Goal: Task Accomplishment & Management: Use online tool/utility

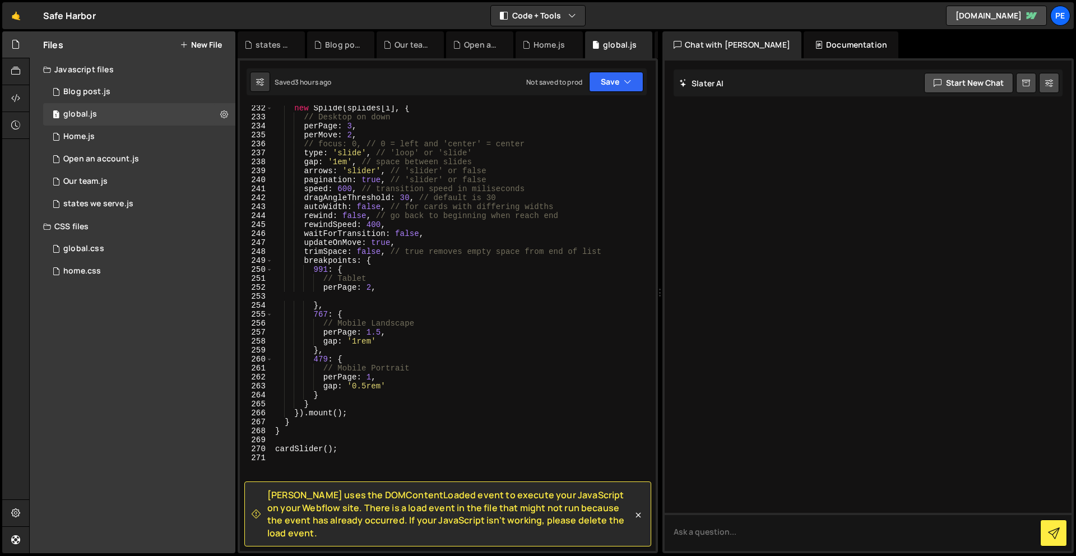
scroll to position [2229, 0]
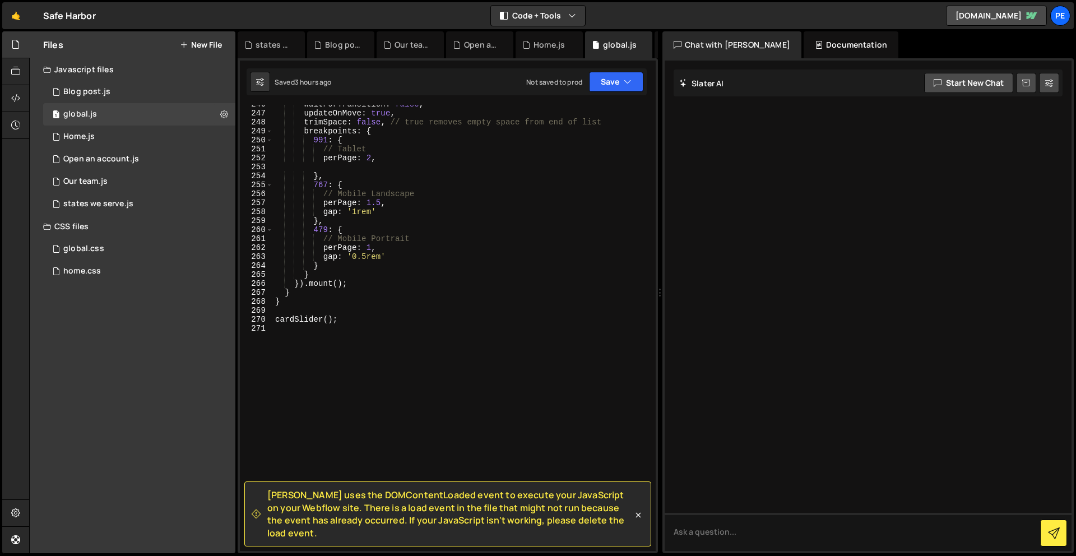
click at [415, 355] on div "waitForTransition : false , updateOnMove : true , trimSpace : false , // true r…" at bounding box center [462, 331] width 378 height 463
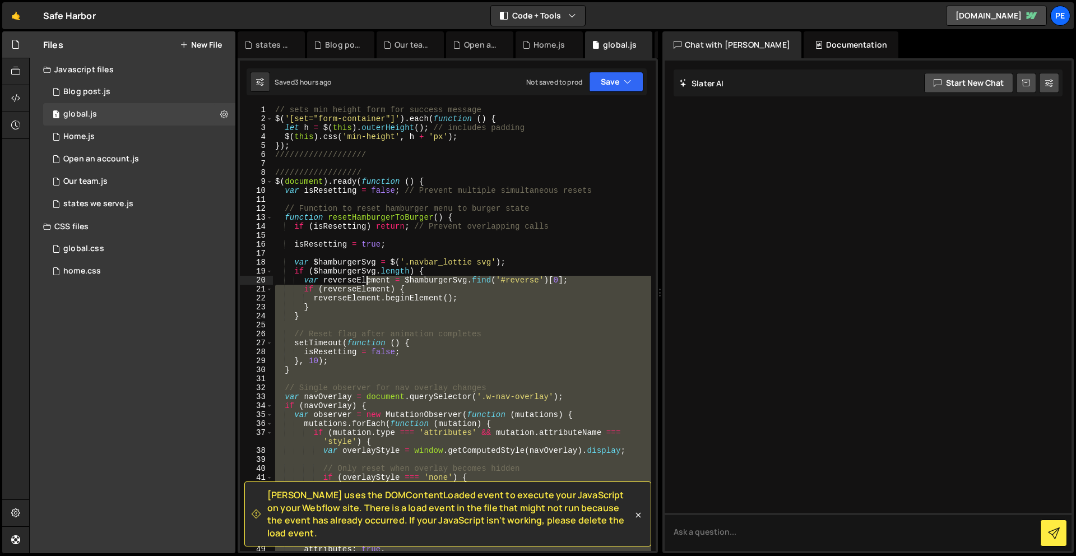
scroll to position [0, 0]
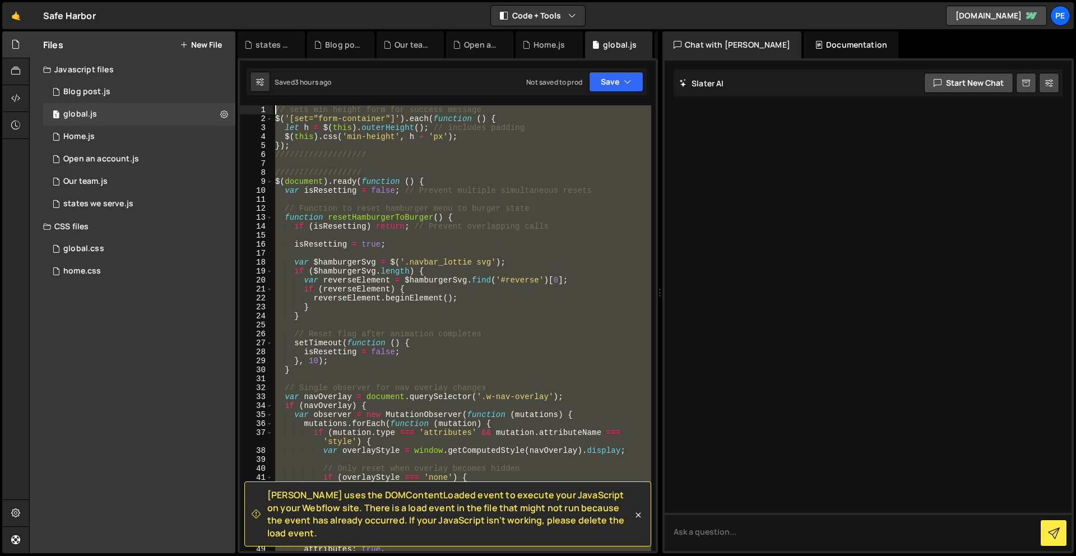
drag, startPoint x: 413, startPoint y: 360, endPoint x: 275, endPoint y: 104, distance: 290.5
click at [275, 104] on div "[PERSON_NAME] uses the DOMContentLoaded event to execute your JavaScript on you…" at bounding box center [448, 305] width 420 height 495
type textarea "// sets min height form for success message $('[set="form-container"]').each(fu…"
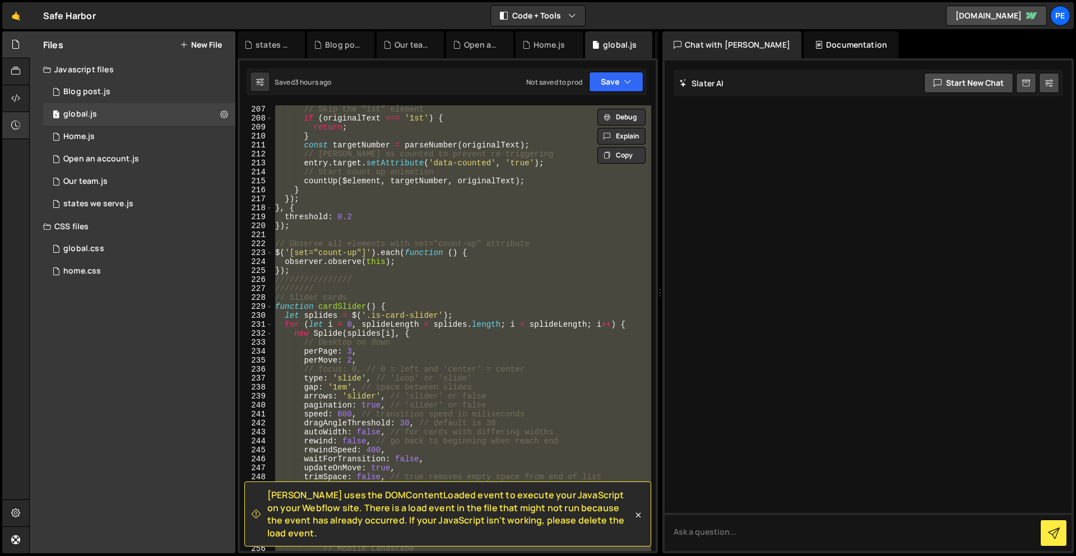
scroll to position [2229, 0]
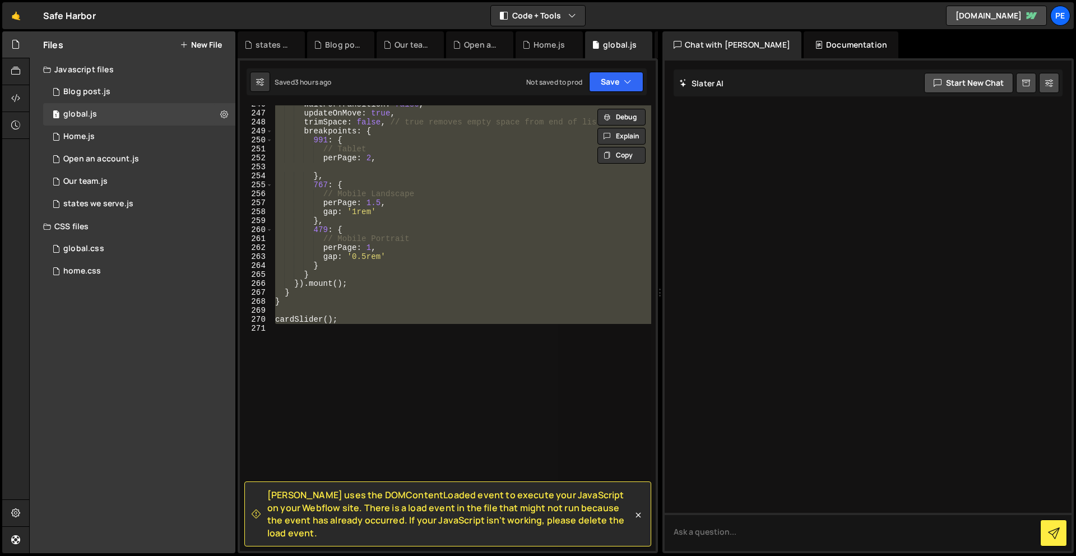
click at [351, 364] on div "waitForTransition : false , updateOnMove : true , trimSpace : false , // true r…" at bounding box center [462, 327] width 378 height 445
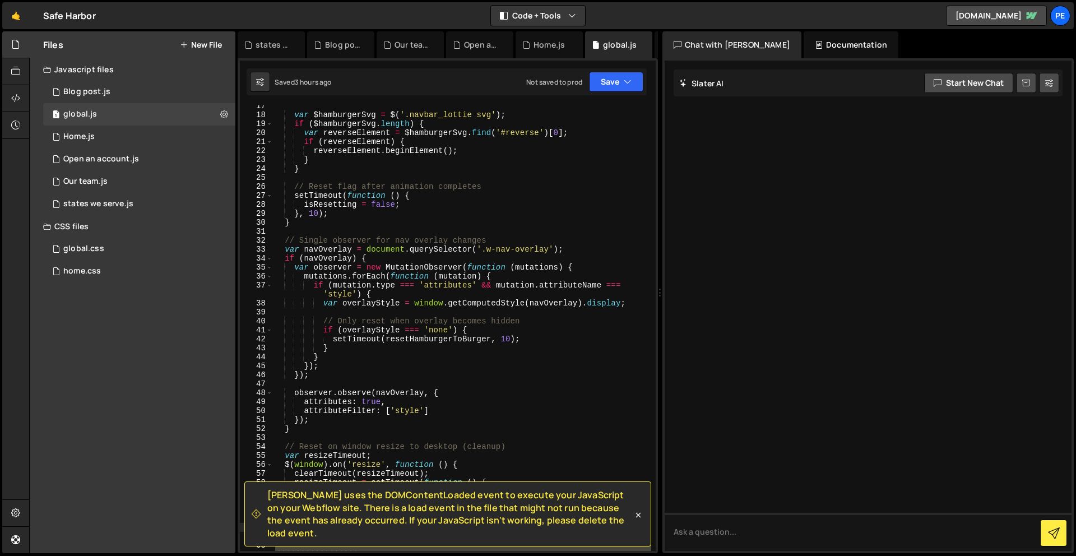
scroll to position [0, 0]
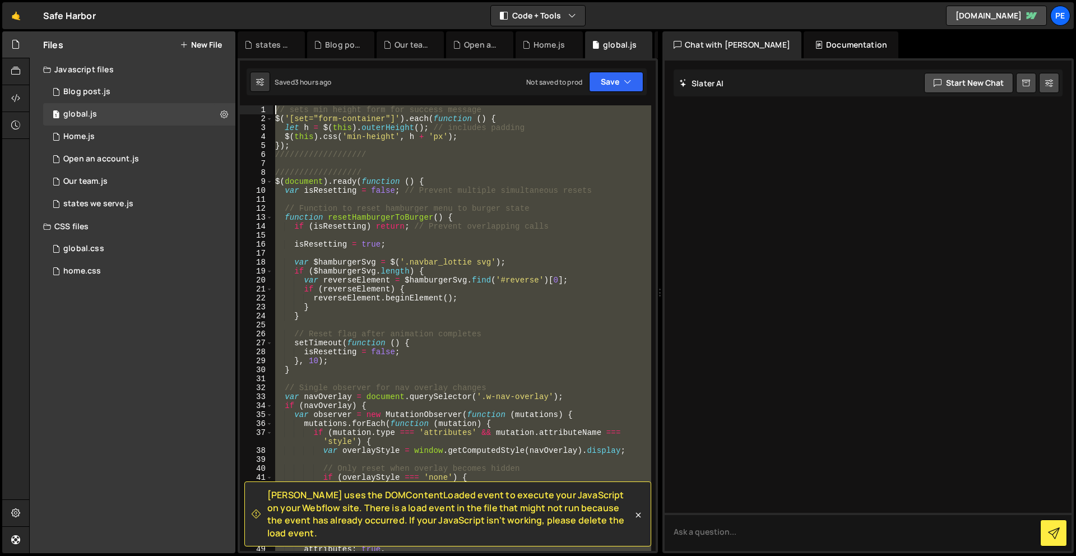
drag, startPoint x: 340, startPoint y: 370, endPoint x: 247, endPoint y: -25, distance: 405.4
click at [247, 0] on html "Projects [GEOGRAPHIC_DATA] Blog Pe Your current team is Perspective 1 Projects …" at bounding box center [538, 278] width 1076 height 556
paste textarea "cardSlider();"
type textarea "cardSlider();"
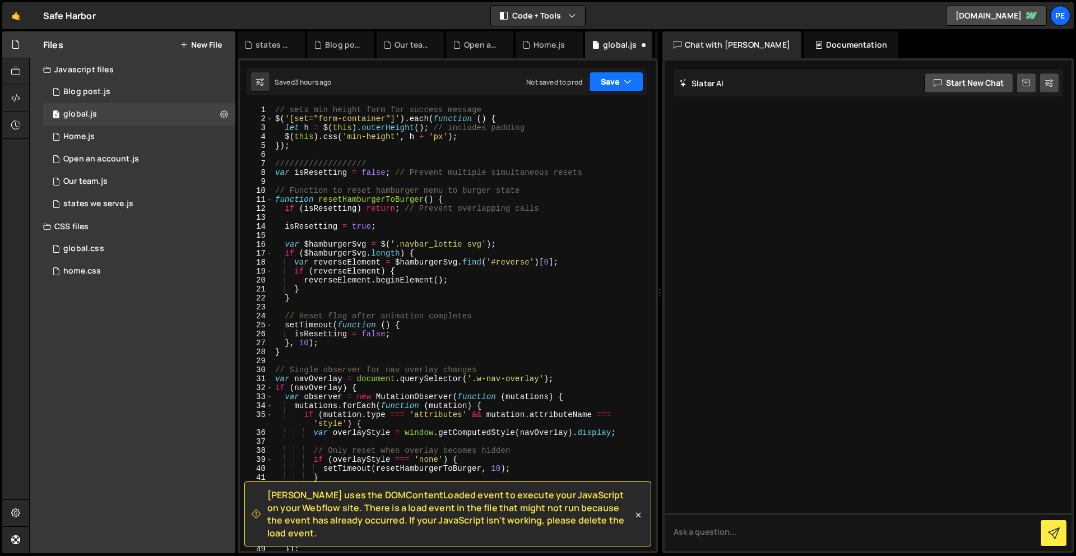
click at [596, 81] on button "Save" at bounding box center [616, 82] width 54 height 20
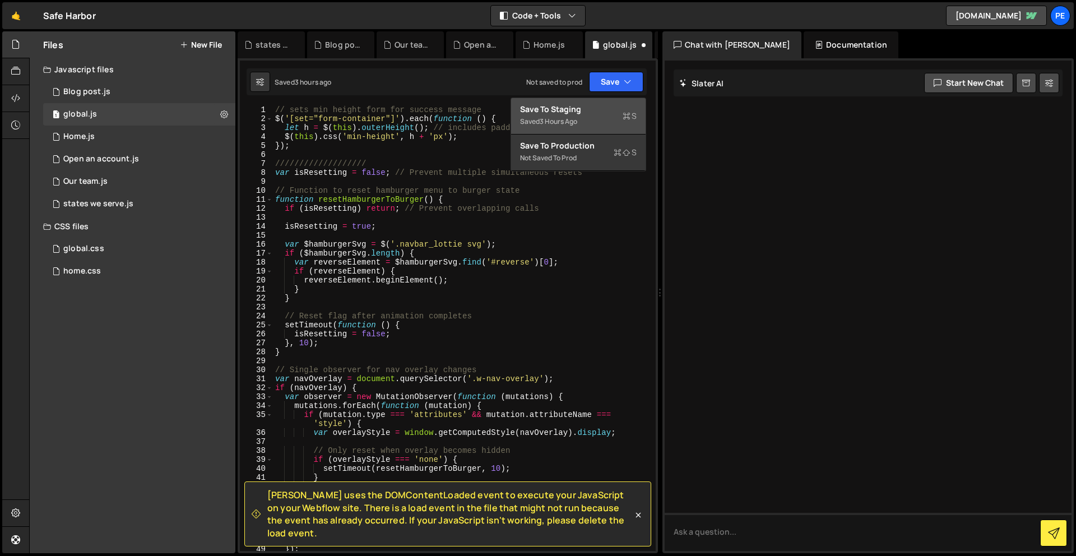
click at [599, 108] on div "Save to Staging S" at bounding box center [578, 109] width 117 height 11
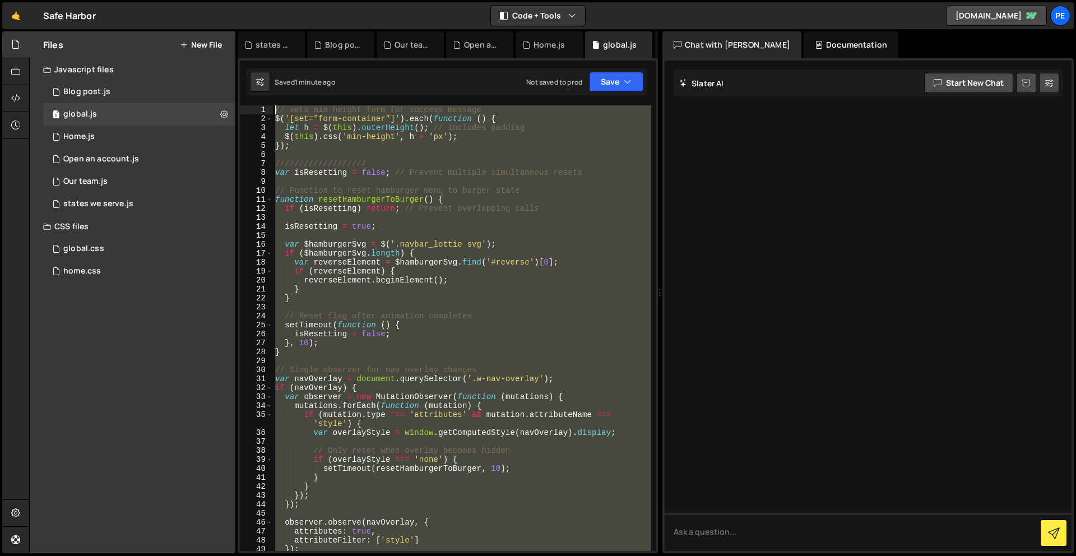
drag, startPoint x: 314, startPoint y: 383, endPoint x: 263, endPoint y: -49, distance: 434.9
click at [263, 0] on html "Projects [GEOGRAPHIC_DATA] Blog Pe Your current team is Perspective 1 Projects …" at bounding box center [538, 278] width 1076 height 556
paste textarea "cardSlider();"
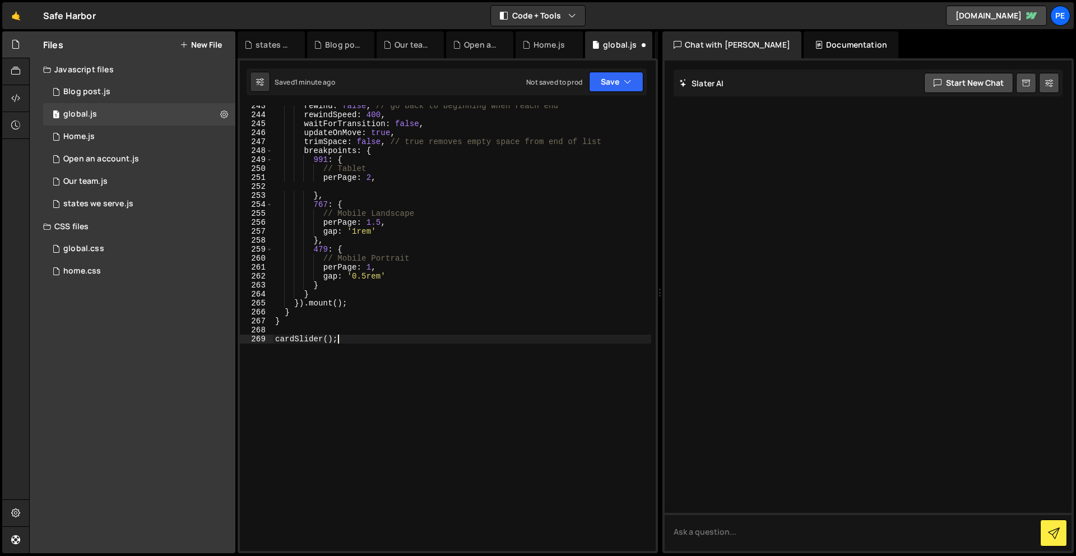
scroll to position [2211, 0]
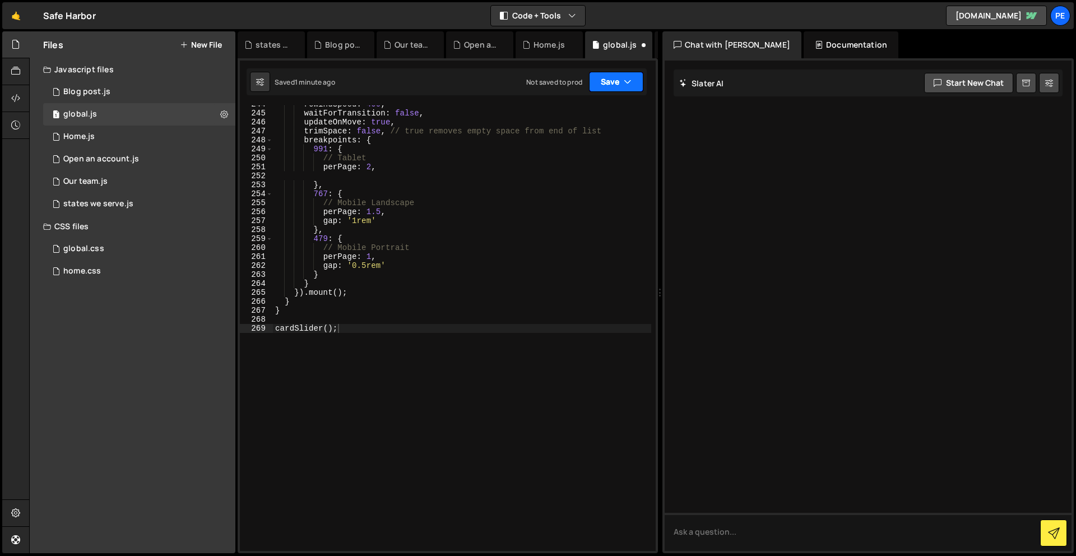
click at [611, 77] on button "Save" at bounding box center [616, 82] width 54 height 20
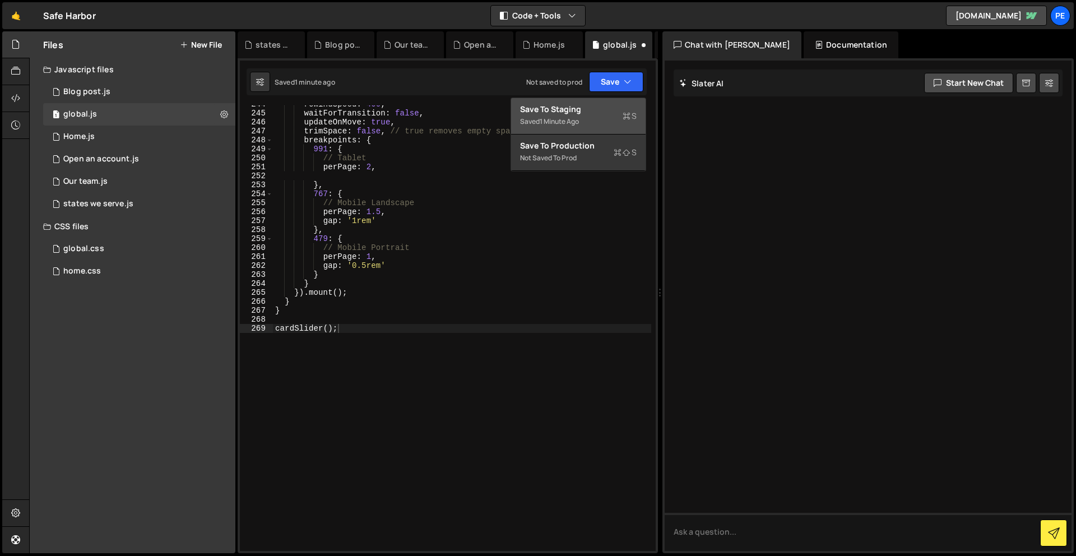
click at [584, 103] on button "Save to Staging S Saved 1 minute ago" at bounding box center [578, 116] width 134 height 36
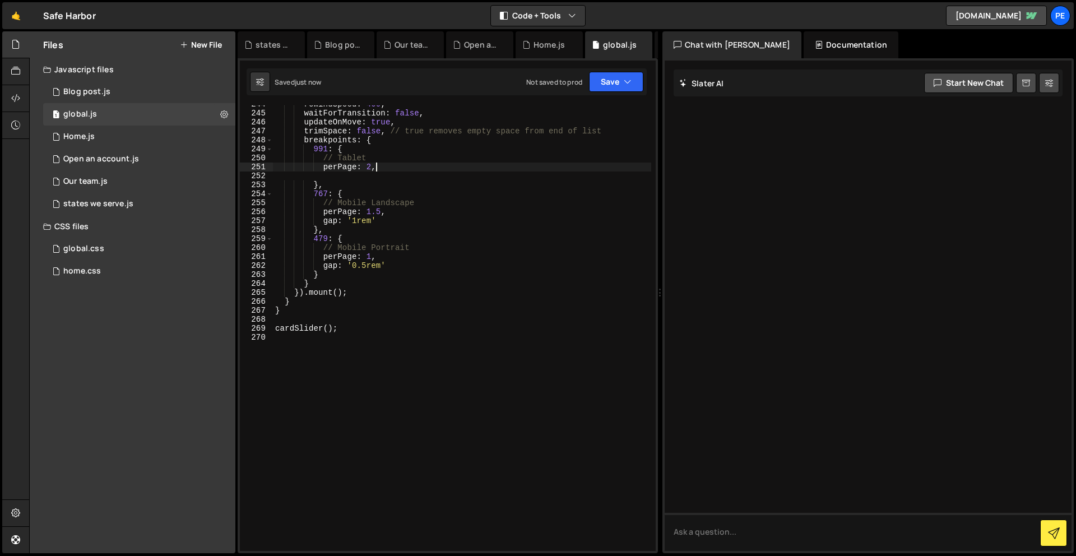
click at [482, 164] on div "rewindSpeed : 400 , waitForTransition : false , updateOnMove : true , trimSpace…" at bounding box center [462, 331] width 378 height 463
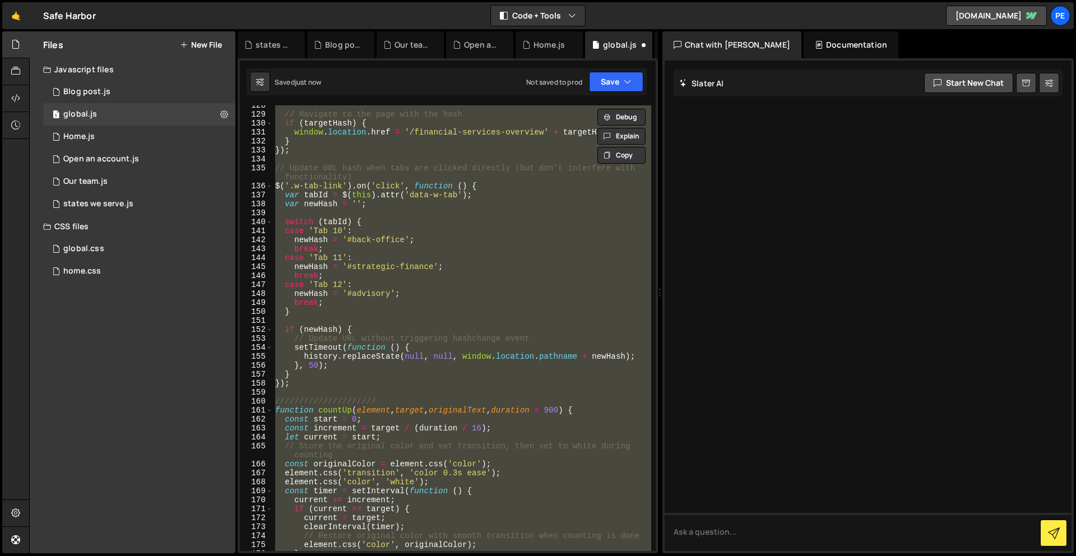
type textarea "cardSlider();"
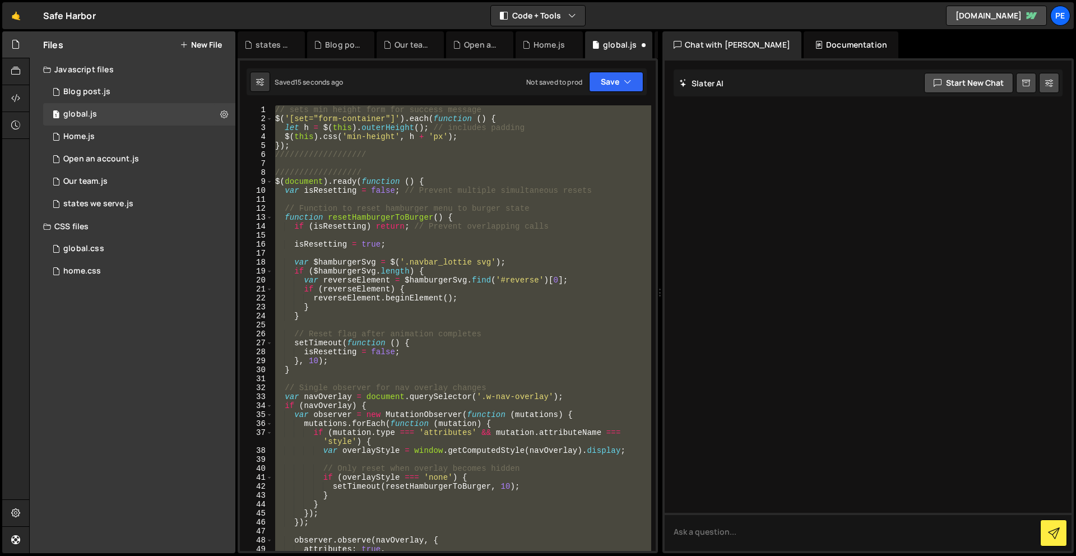
scroll to position [0, 0]
click at [612, 80] on button "Save" at bounding box center [616, 82] width 54 height 20
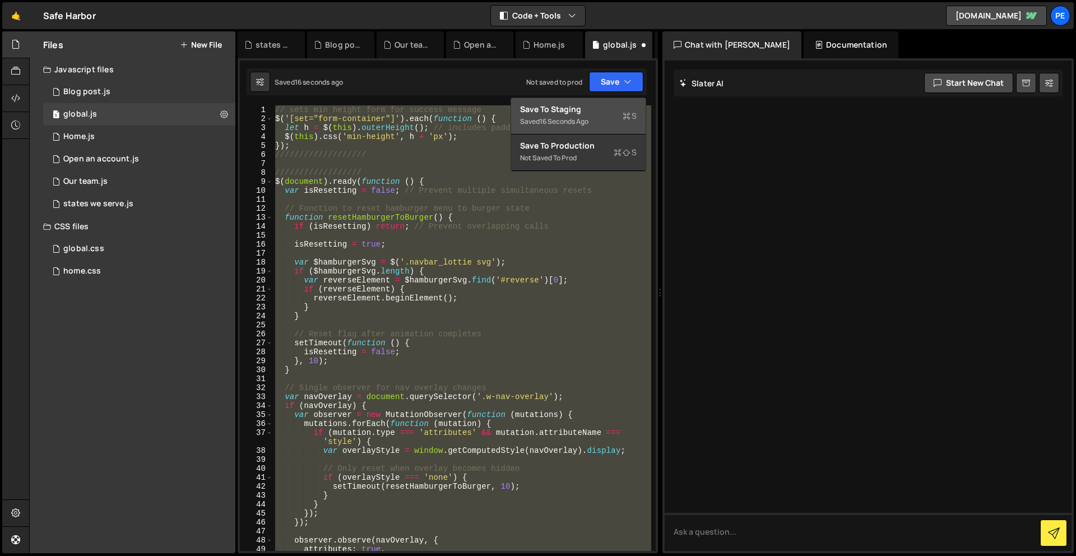
click at [609, 111] on div "Save to Staging S" at bounding box center [578, 109] width 117 height 11
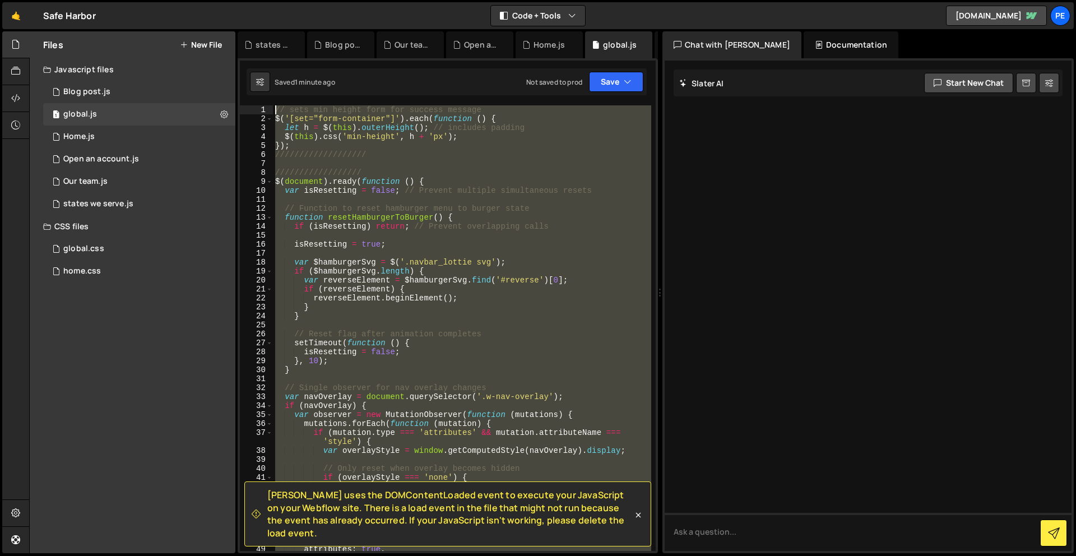
drag, startPoint x: 356, startPoint y: 387, endPoint x: 287, endPoint y: -49, distance: 441.2
click at [287, 0] on html "Projects [GEOGRAPHIC_DATA] Blog Pe Your current team is Perspective 1 Projects …" at bounding box center [538, 278] width 1076 height 556
paste textarea "});"
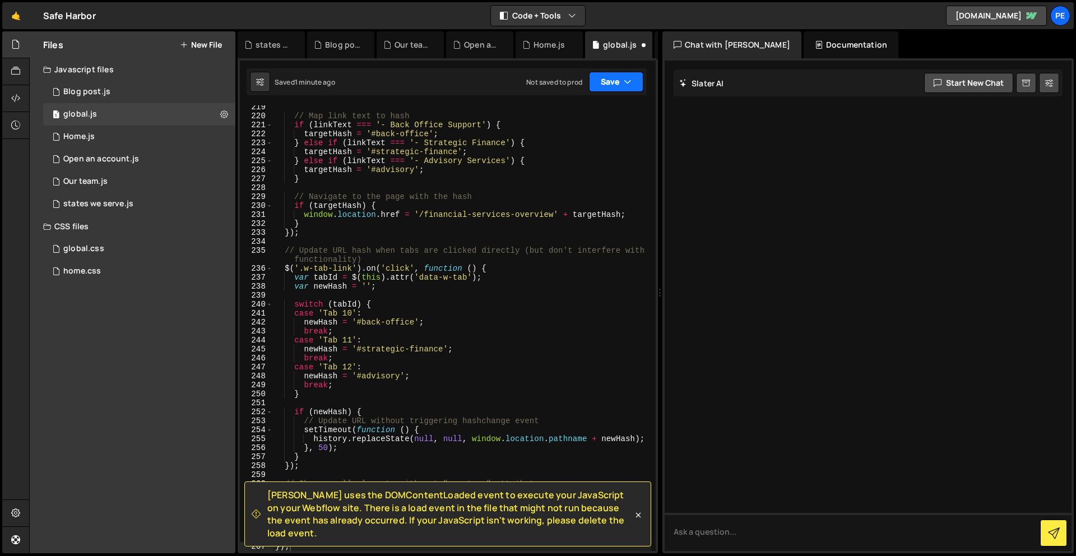
click at [599, 82] on button "Save" at bounding box center [616, 82] width 54 height 20
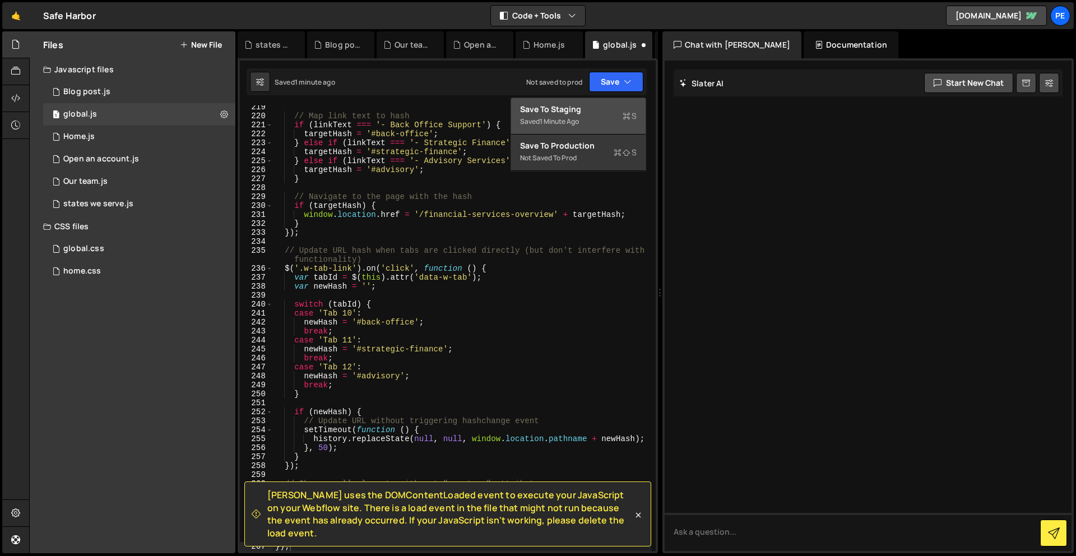
click at [598, 113] on div "Save to Staging S" at bounding box center [578, 109] width 117 height 11
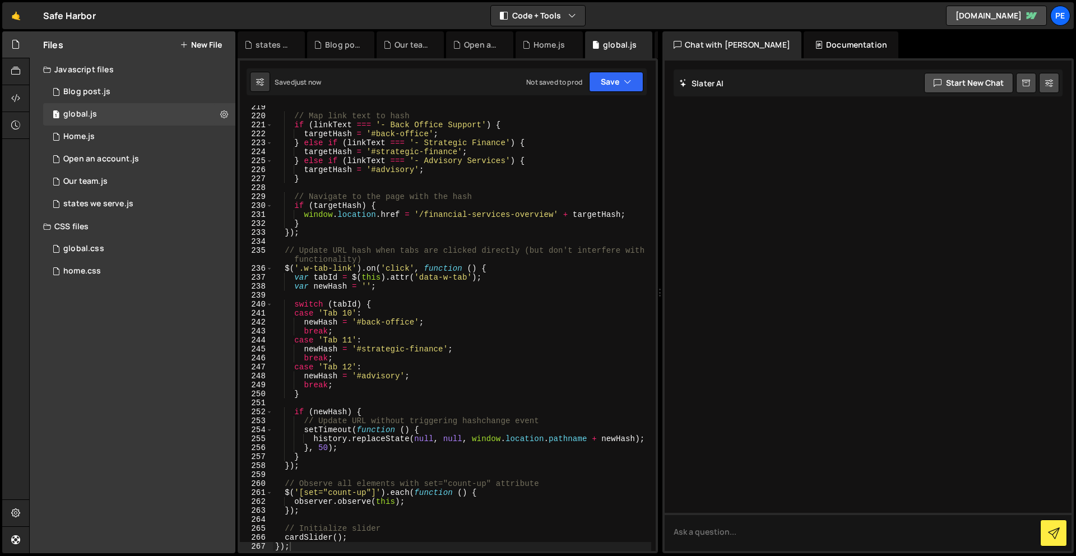
click at [543, 327] on div "// Map link text to hash if ( linkText === '- Back Office Support' ) { targetHa…" at bounding box center [462, 334] width 378 height 463
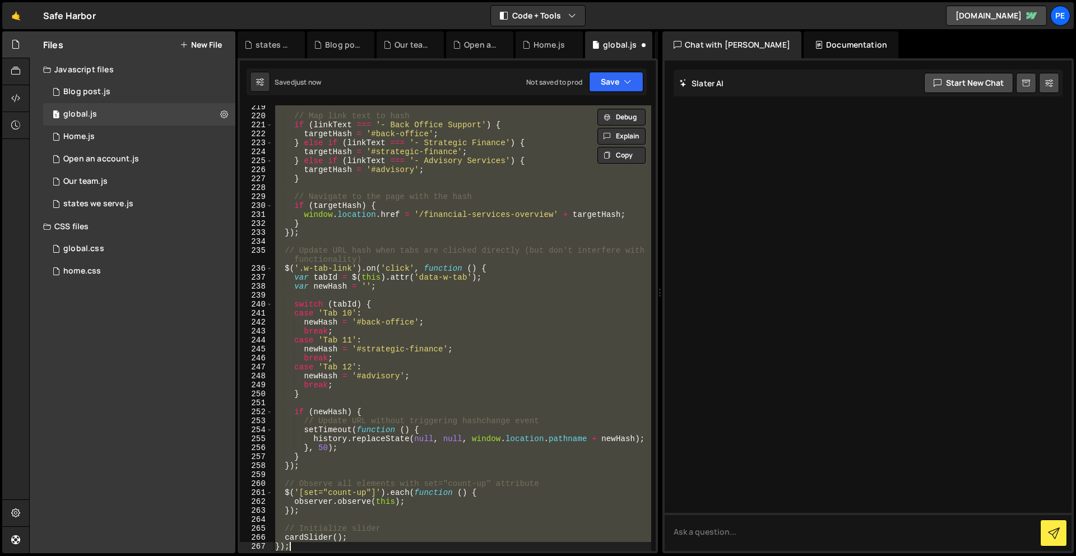
type textarea "cardSlider();"
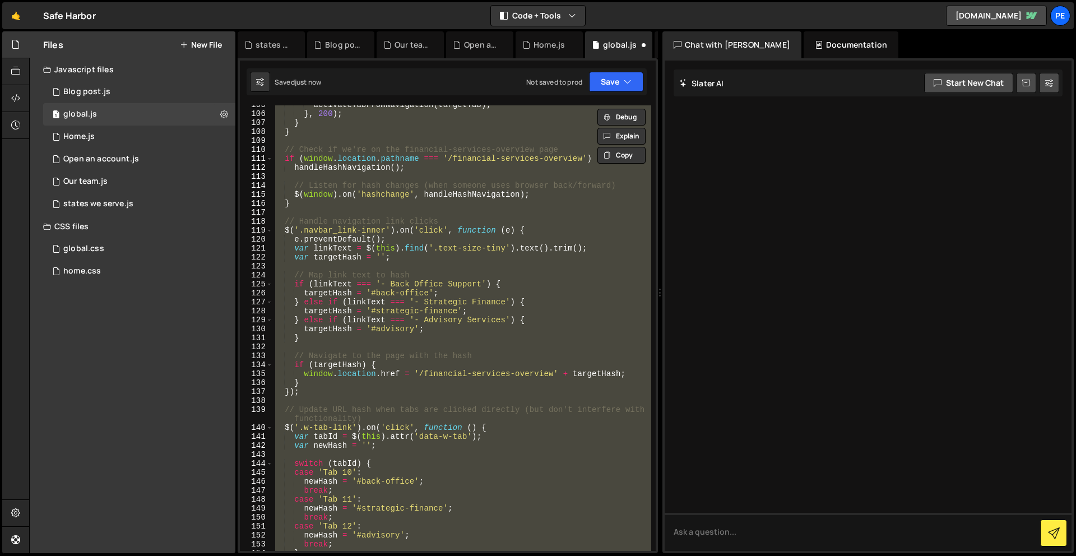
scroll to position [843, 0]
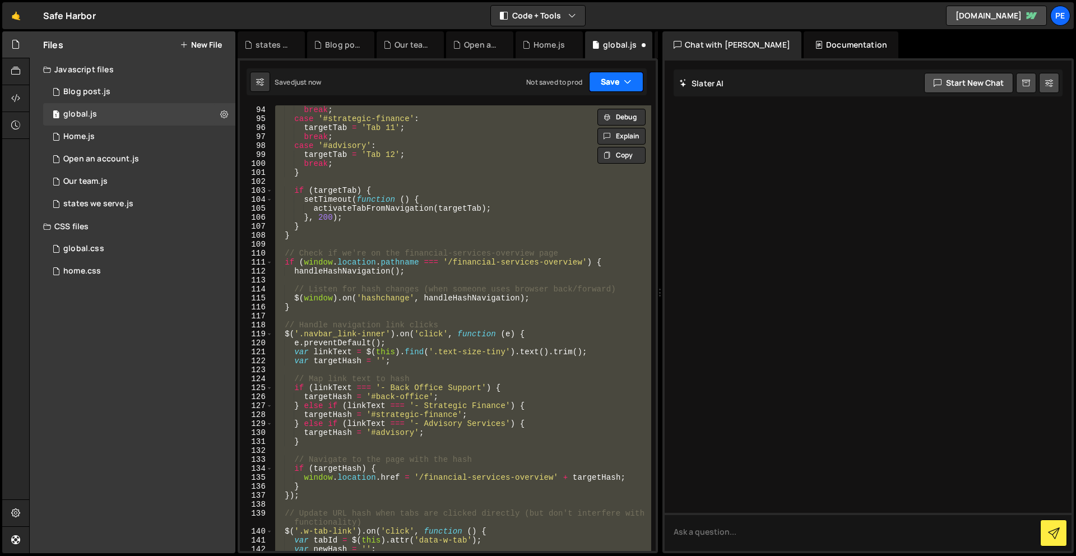
click at [599, 80] on button "Save" at bounding box center [616, 82] width 54 height 20
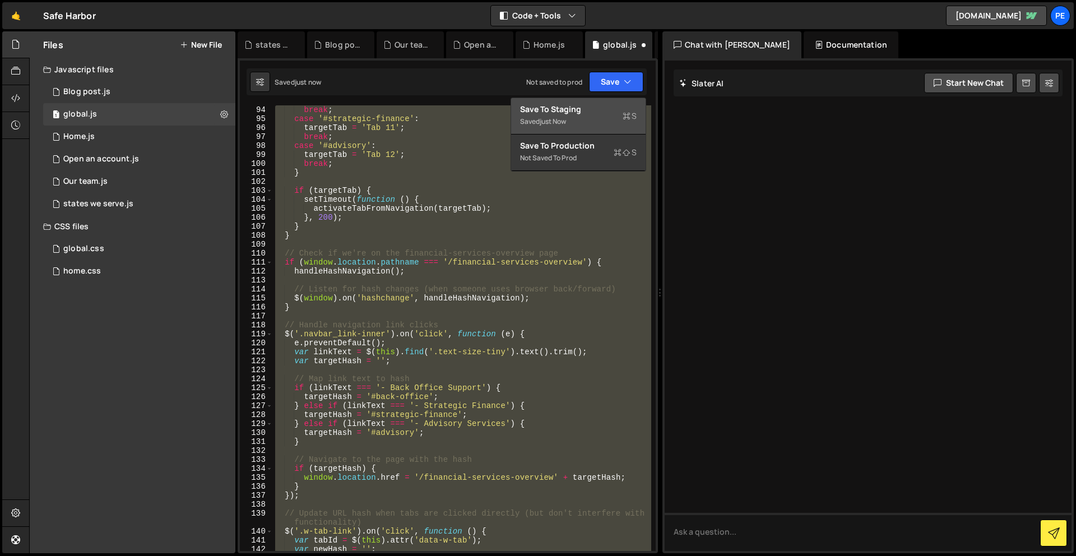
click at [590, 122] on div "Saved just now" at bounding box center [578, 121] width 117 height 13
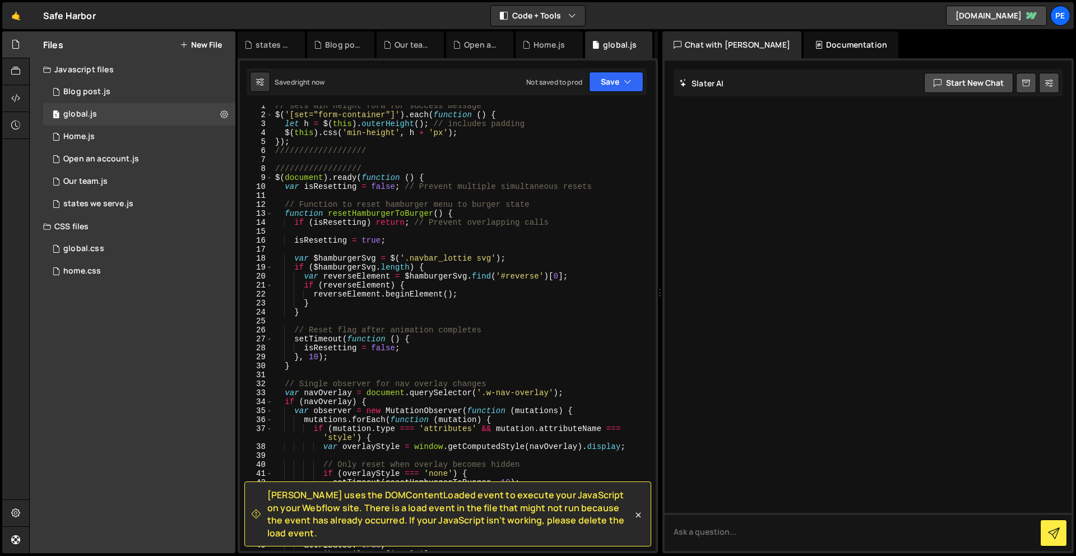
scroll to position [4, 0]
type textarea "$(document).ready(function () {"
drag, startPoint x: 430, startPoint y: 175, endPoint x: 270, endPoint y: 180, distance: 160.3
click at [270, 180] on div "$(document).ready(function () { 1 2 3 4 5 6 7 8 9 10 11 12 13 14 15 16 17 18 19…" at bounding box center [448, 327] width 416 height 445
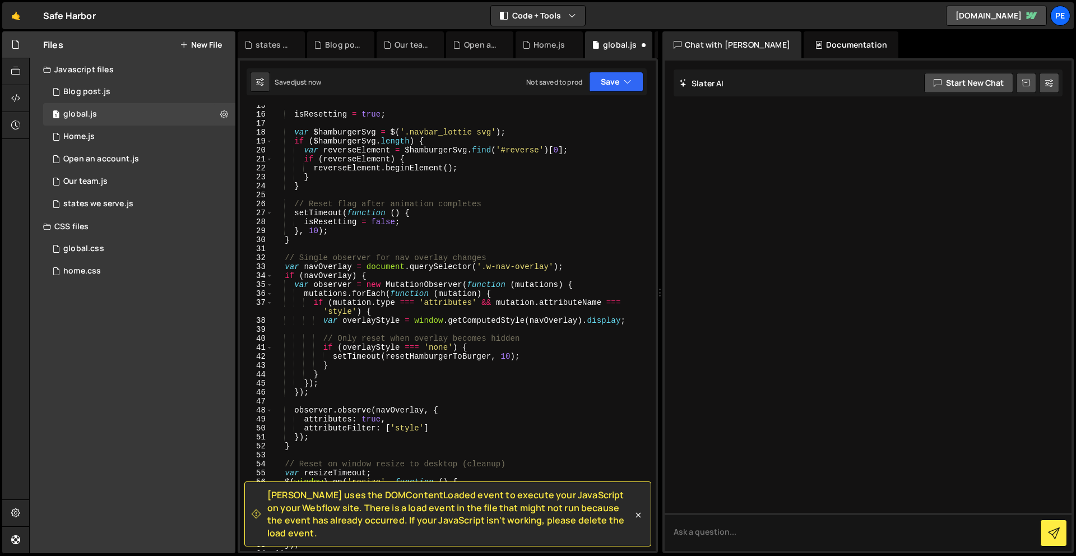
scroll to position [139, 0]
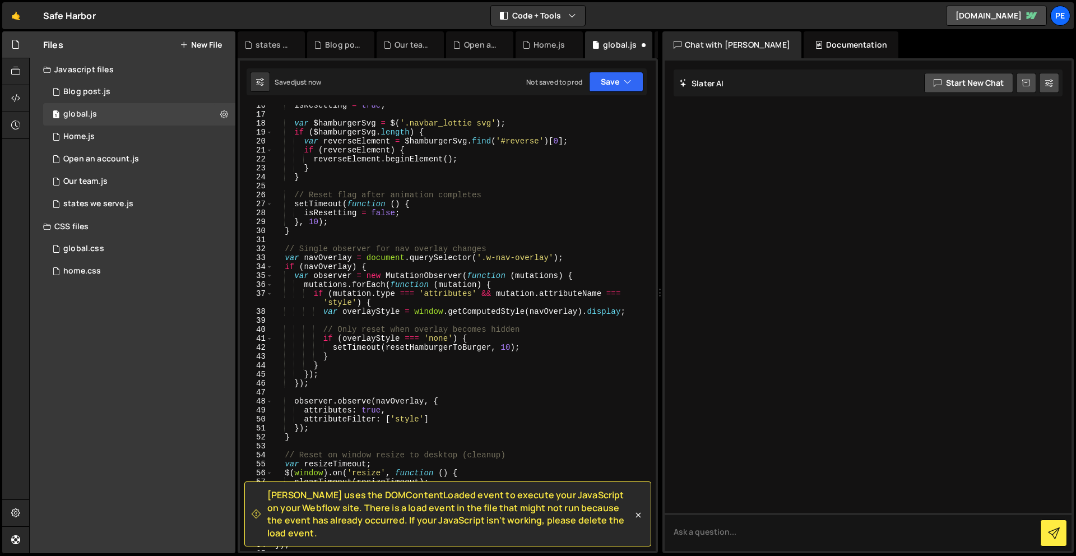
click at [321, 389] on div "isResetting = true ; var $hamburgerSvg = $ ( '.navbar_lottie svg' ) ; if ( $ham…" at bounding box center [462, 332] width 378 height 463
click at [313, 384] on div "isResetting = true ; var $hamburgerSvg = $ ( '.navbar_lottie svg' ) ; if ( $ham…" at bounding box center [462, 332] width 378 height 463
type textarea "}"
click at [615, 76] on button "Save" at bounding box center [616, 82] width 54 height 20
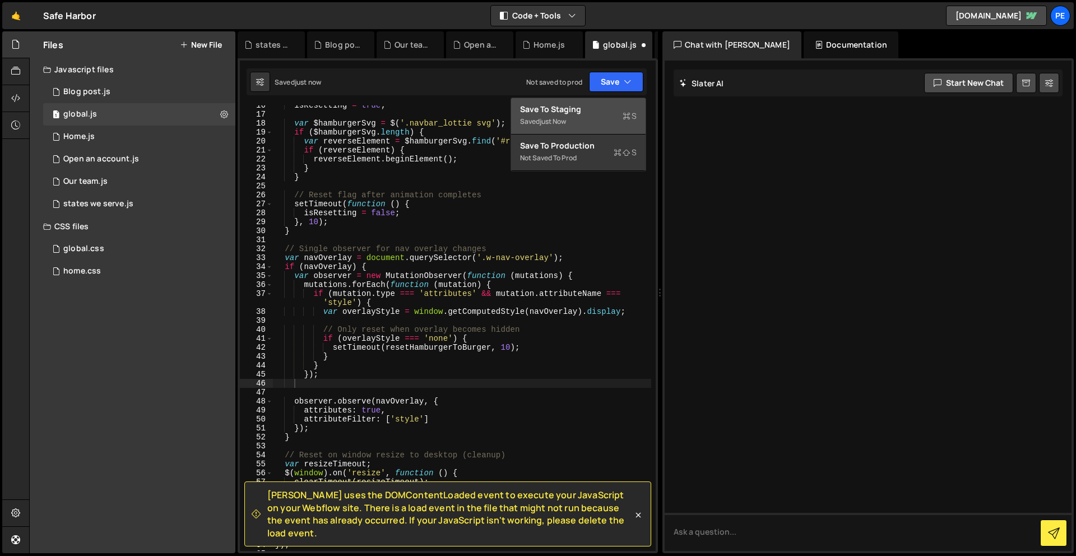
click at [603, 109] on div "Save to Staging S" at bounding box center [578, 109] width 117 height 11
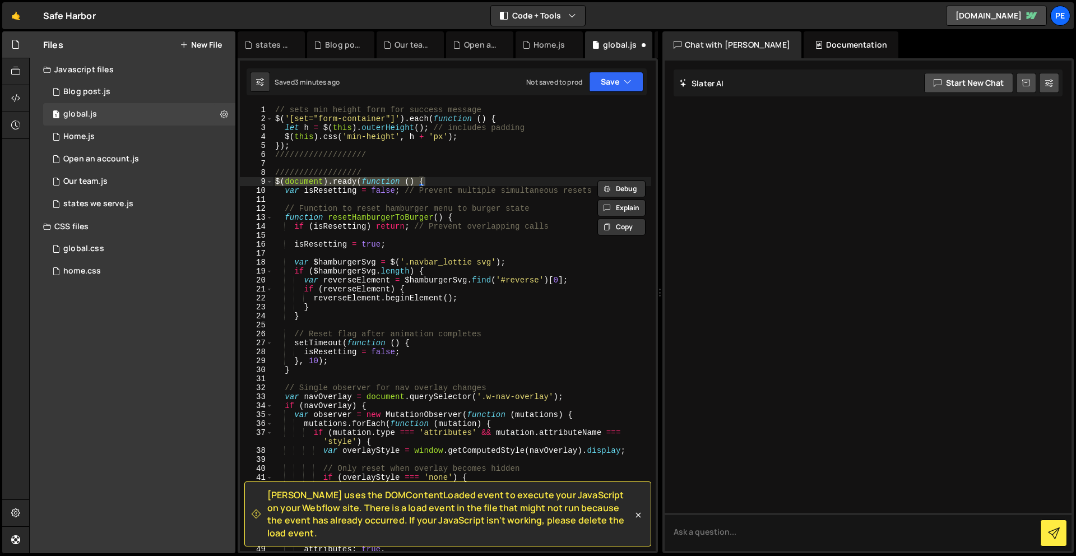
scroll to position [0, 0]
click at [466, 171] on div "// sets min height form for success message $ ( '[set="form-container"]' ) . ea…" at bounding box center [462, 336] width 378 height 463
click at [465, 175] on div "// sets min height form for success message $ ( '[set="form-container"]' ) . ea…" at bounding box center [462, 336] width 378 height 463
drag, startPoint x: 446, startPoint y: 180, endPoint x: 261, endPoint y: 178, distance: 184.9
click at [261, 178] on div "////////////////// 1 2 3 4 5 6 7 8 9 10 11 12 13 14 15 16 17 18 19 20 21 22 23 …" at bounding box center [448, 327] width 416 height 445
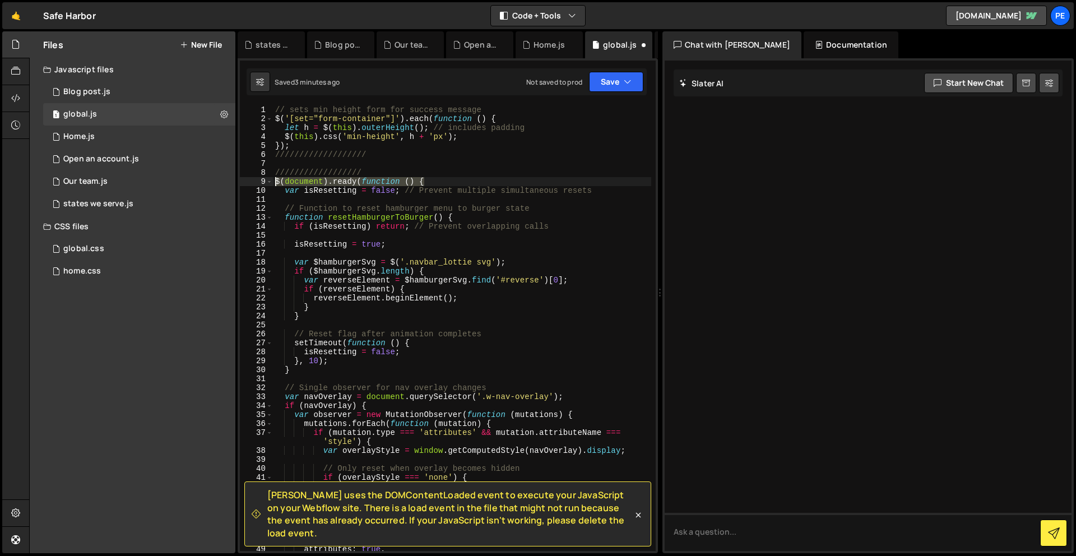
type textarea "$(document).ready(function () {"
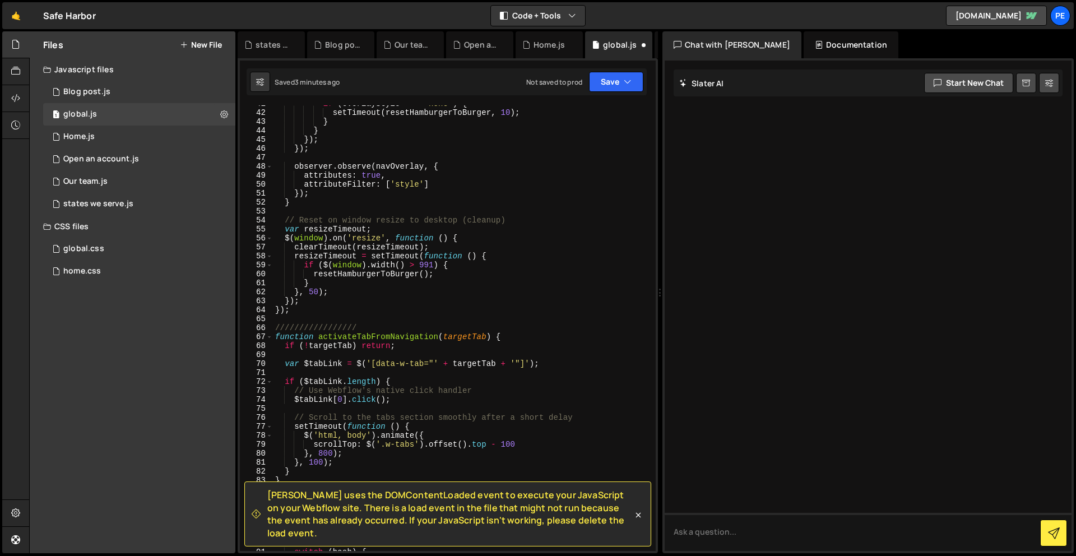
scroll to position [374, 0]
click at [303, 314] on div "if ( overlayStyle === 'none' ) { setTimeout ( resetHamburgerToBurger , 10 ) ; }…" at bounding box center [462, 330] width 378 height 463
type textarea "}"
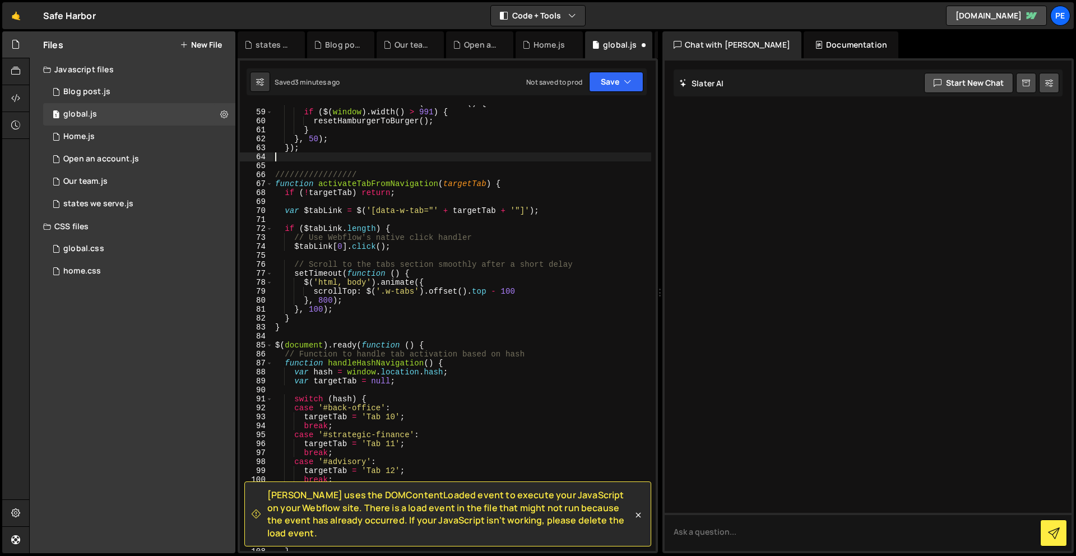
scroll to position [527, 0]
drag, startPoint x: 431, startPoint y: 348, endPoint x: 268, endPoint y: 342, distance: 162.6
click at [268, 342] on div "58 59 60 61 62 63 64 65 66 67 68 69 70 71 72 73 74 75 76 77 78 79 80 81 82 83 8…" at bounding box center [448, 327] width 416 height 445
type textarea "$(document).ready(function () {"
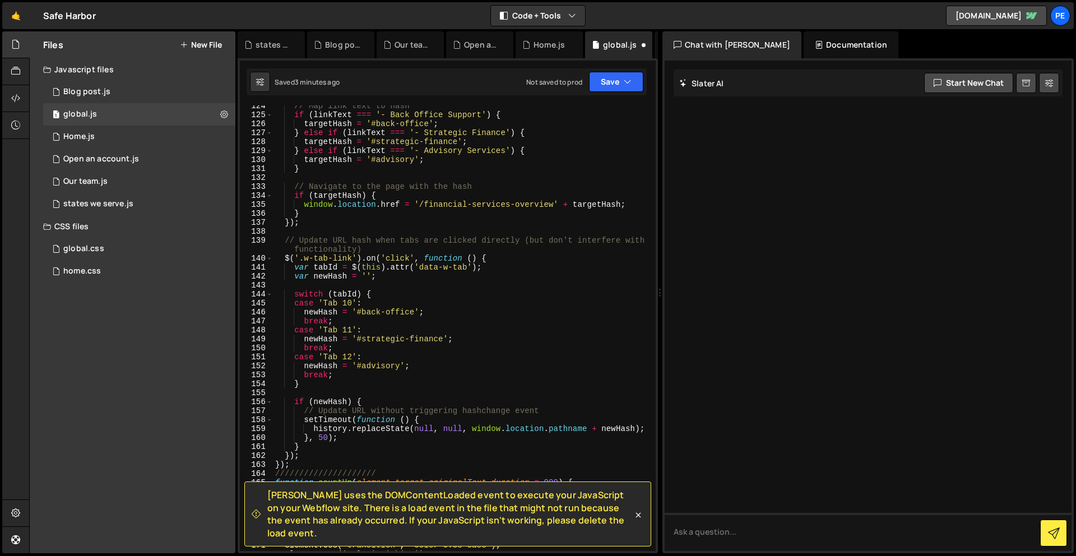
scroll to position [1120, 0]
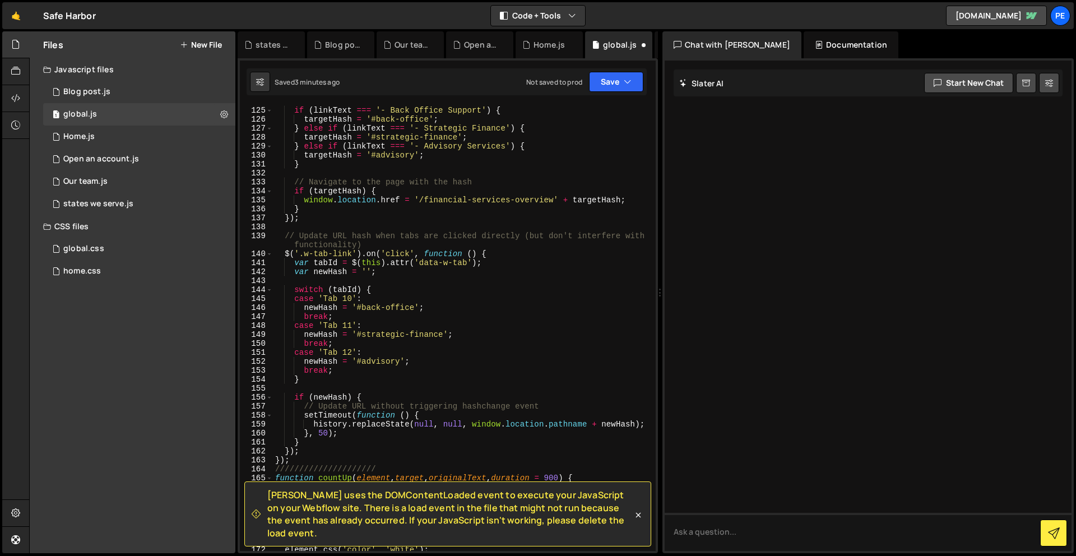
click at [294, 463] on div "// Map link text to hash if ( linkText === '- Back Office Support' ) { targetHa…" at bounding box center [462, 328] width 378 height 463
type textarea "}"
click at [605, 80] on button "Save" at bounding box center [616, 82] width 54 height 20
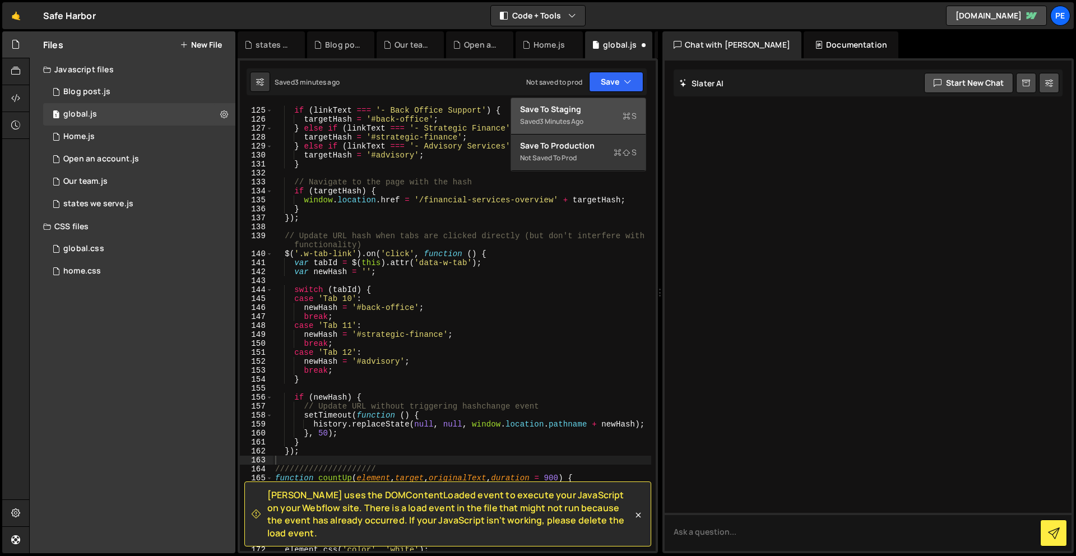
click at [596, 114] on div "Save to Staging S" at bounding box center [578, 109] width 117 height 11
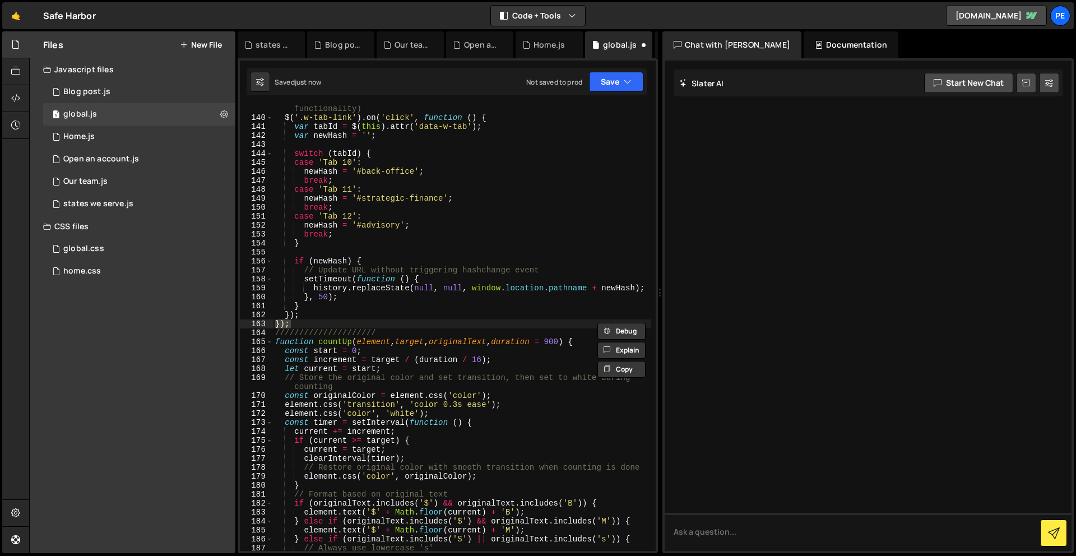
scroll to position [540, 0]
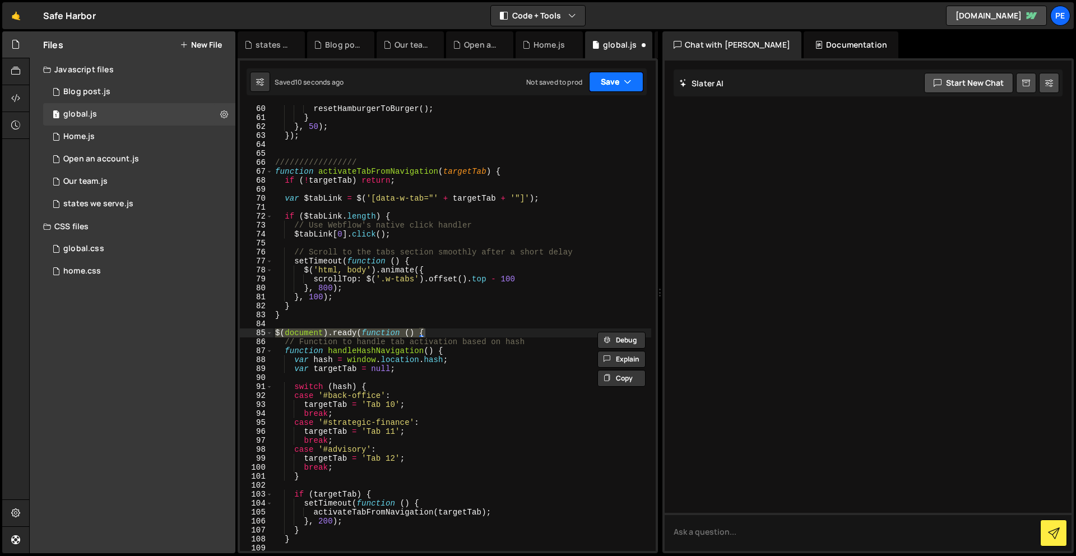
click at [596, 73] on button "Save" at bounding box center [616, 82] width 54 height 20
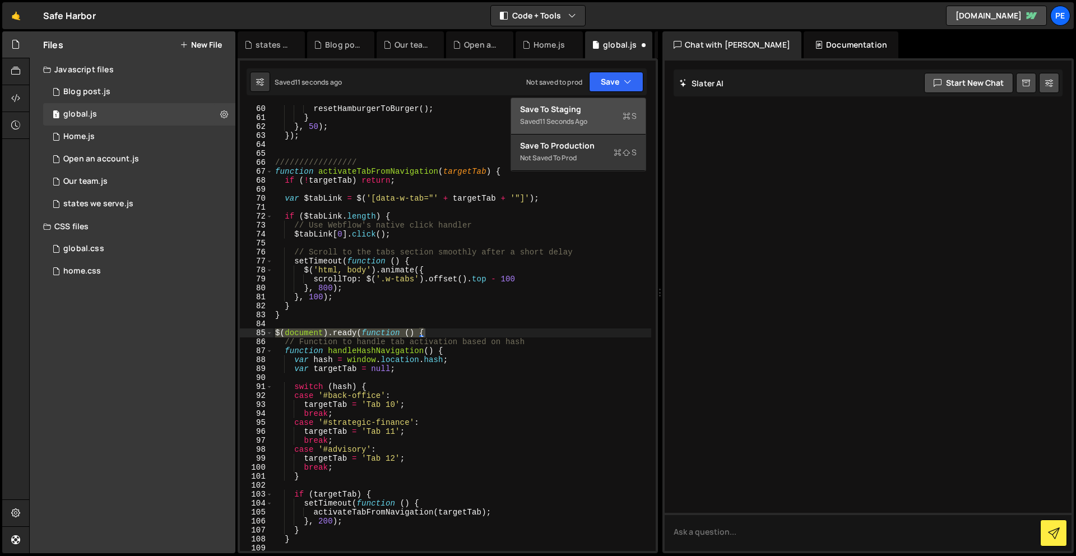
click at [593, 117] on div "Saved 11 seconds ago" at bounding box center [578, 121] width 117 height 13
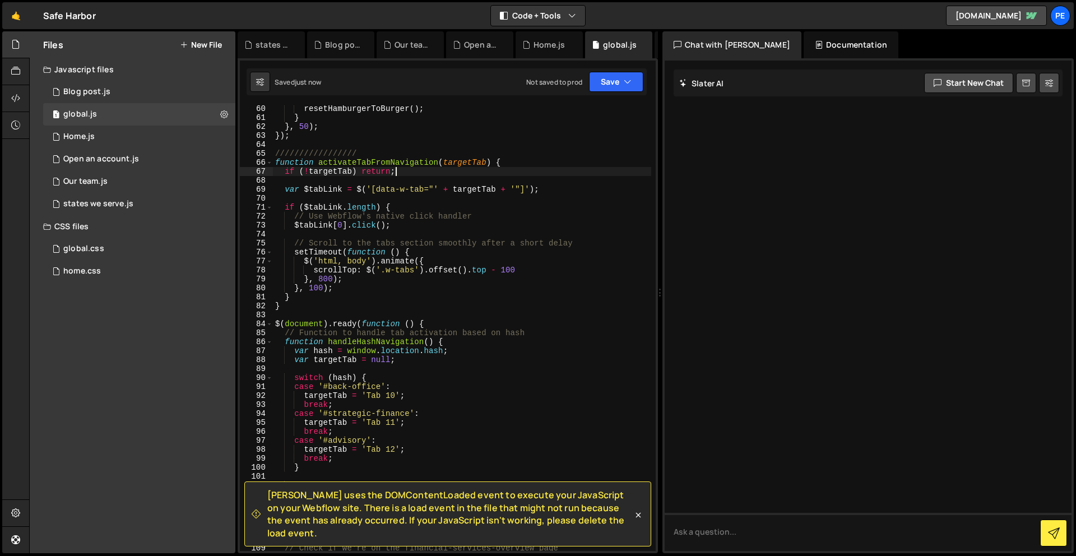
click at [454, 173] on div "resetHamburgerToBurger ( ) ; } } , 50 ) ; }) ; ///////////////// function activ…" at bounding box center [462, 335] width 378 height 463
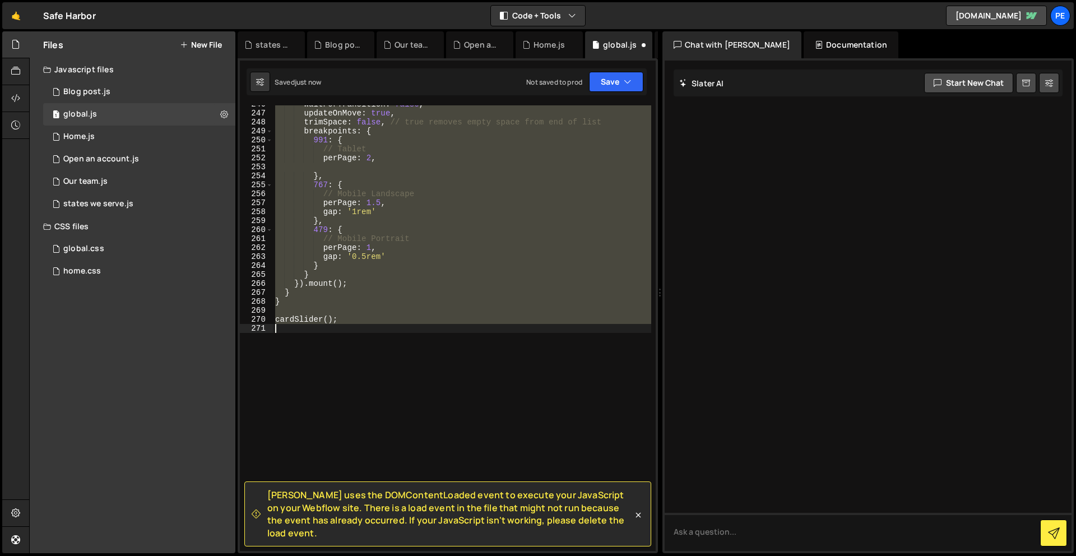
scroll to position [1821, 0]
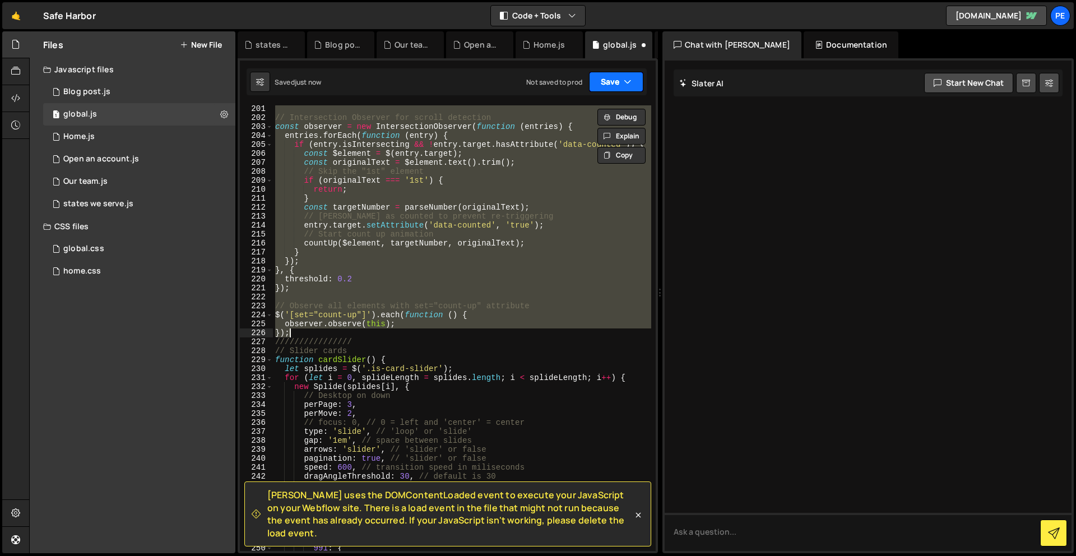
click at [619, 80] on button "Save" at bounding box center [616, 82] width 54 height 20
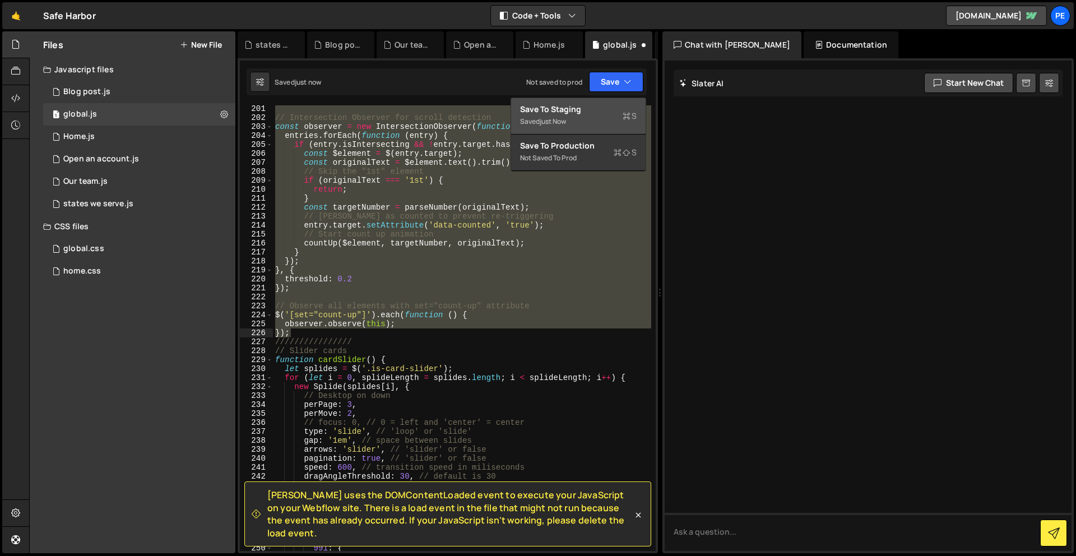
click at [576, 113] on div "Save to Staging S" at bounding box center [578, 109] width 117 height 11
type textarea "});"
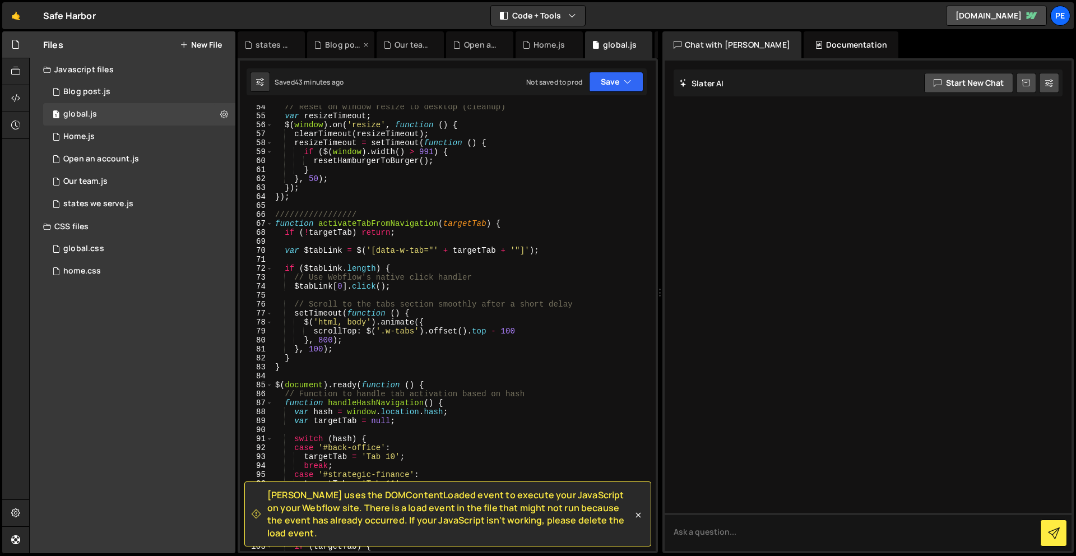
scroll to position [211, 0]
